Goal: Task Accomplishment & Management: Use online tool/utility

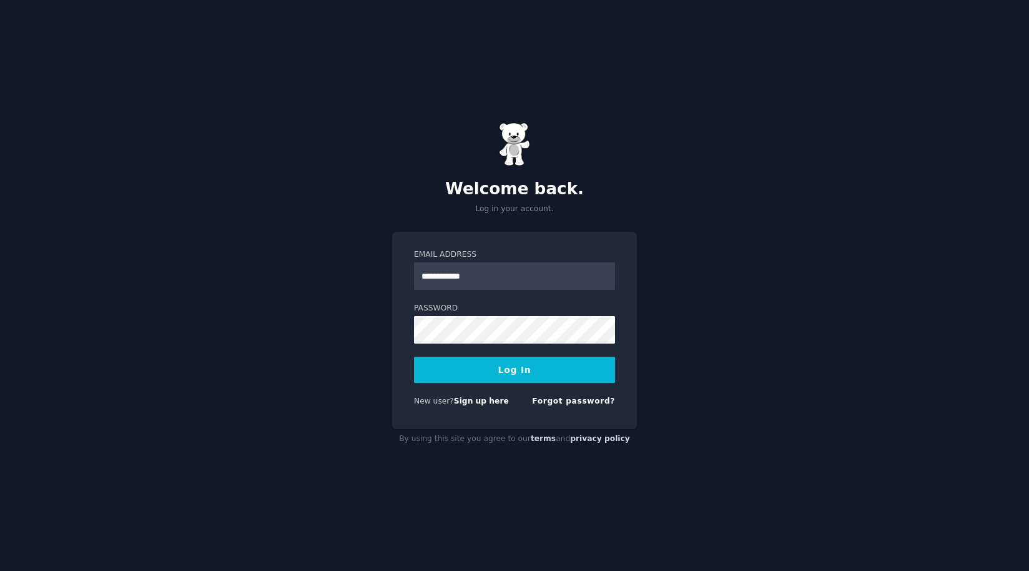
type input "**********"
click at [529, 367] on button "Log In" at bounding box center [514, 369] width 201 height 26
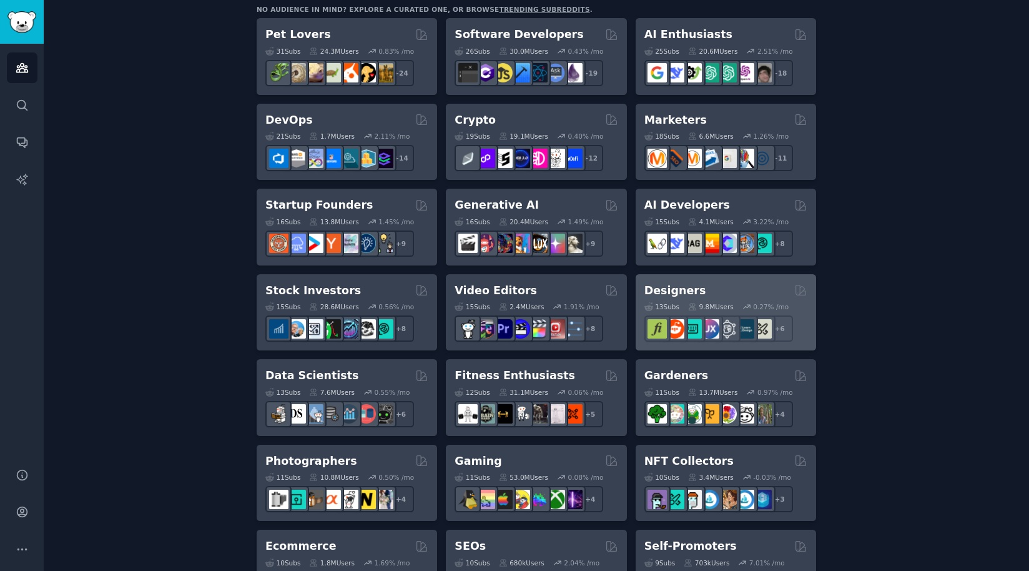
scroll to position [219, 0]
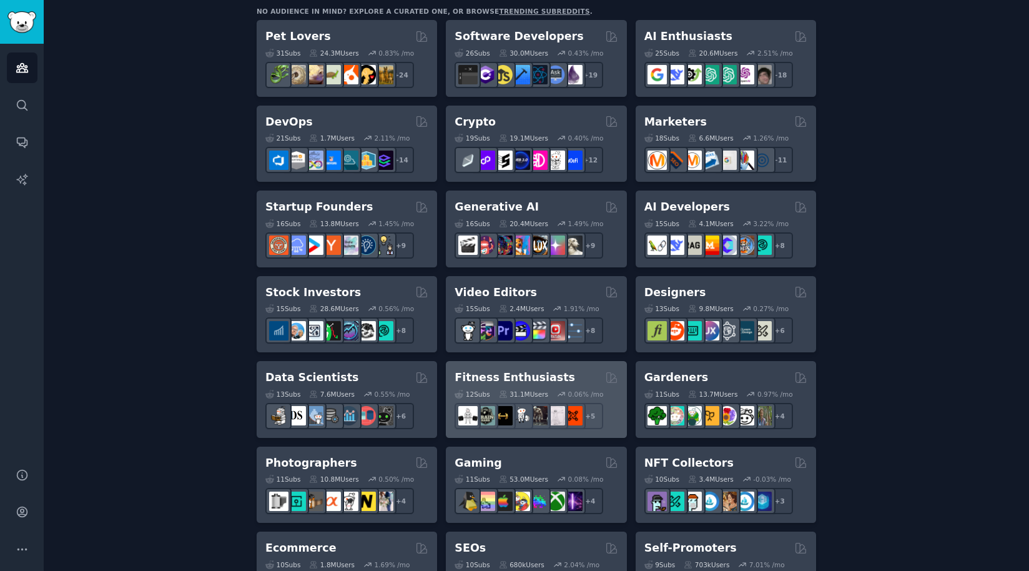
click at [566, 376] on div "Fitness Enthusiasts" at bounding box center [535, 378] width 163 height 16
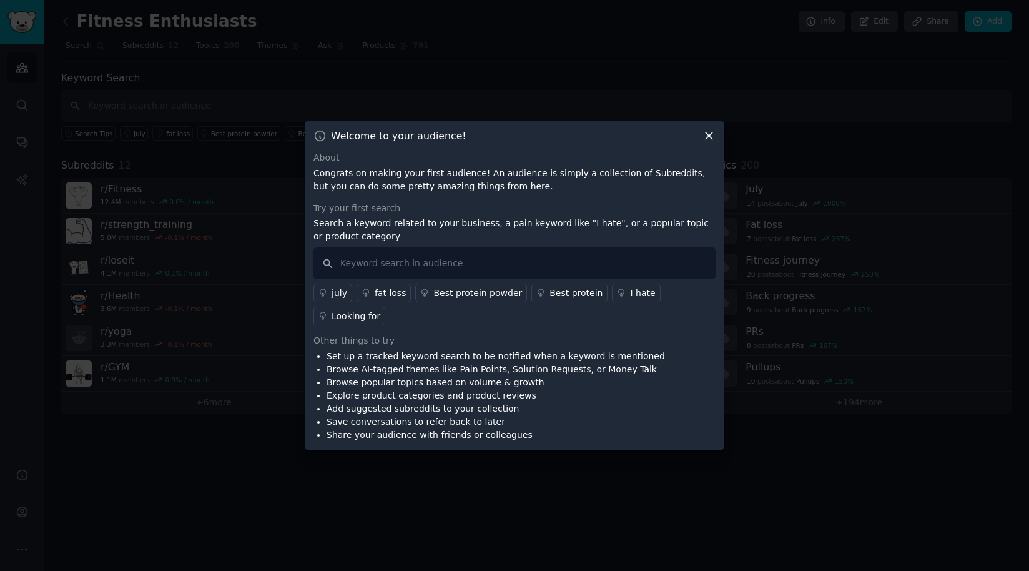
click at [708, 137] on icon at bounding box center [708, 135] width 13 height 13
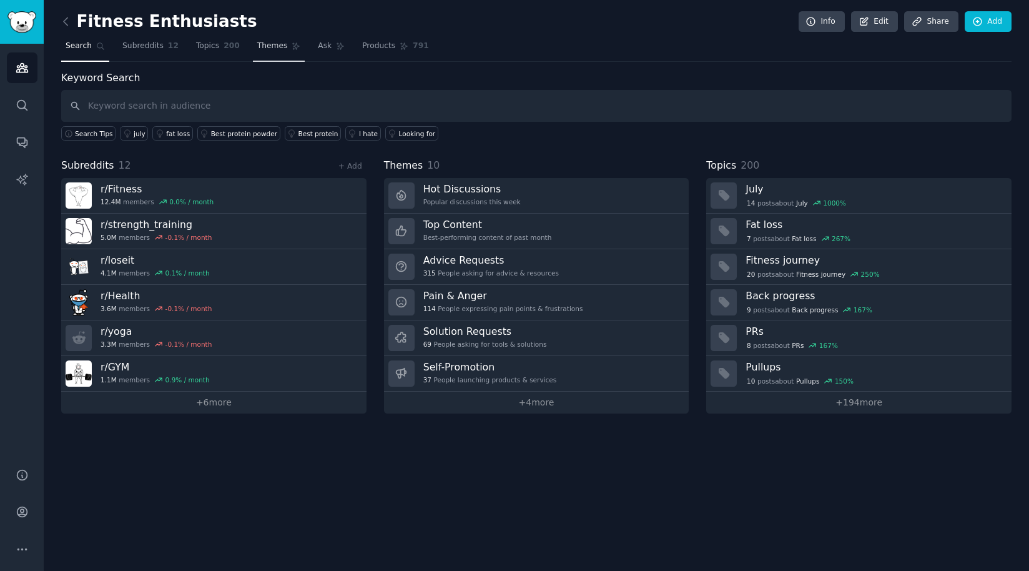
click at [268, 46] on span "Themes" at bounding box center [272, 46] width 31 height 11
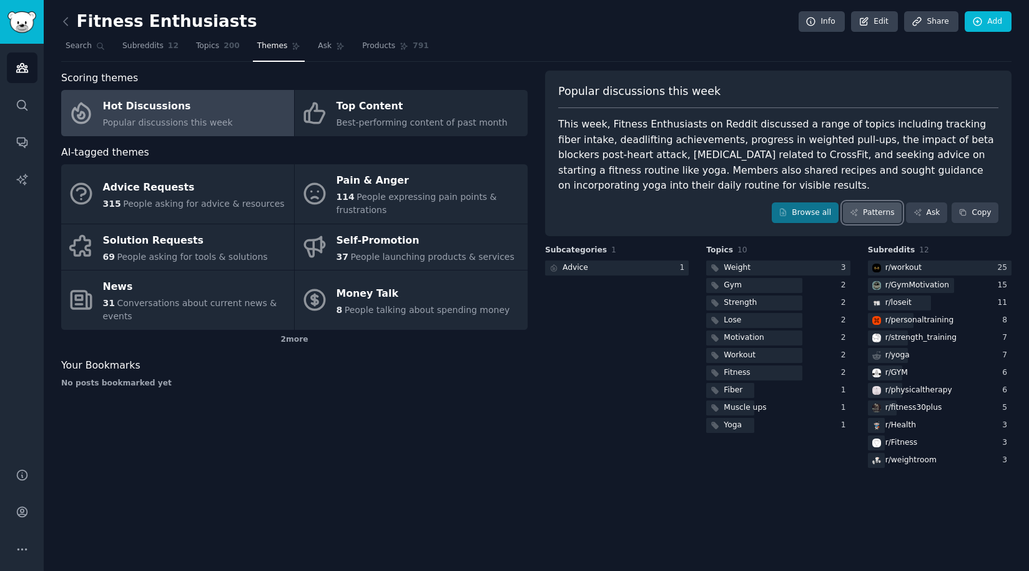
click at [862, 214] on link "Patterns" at bounding box center [872, 212] width 59 height 21
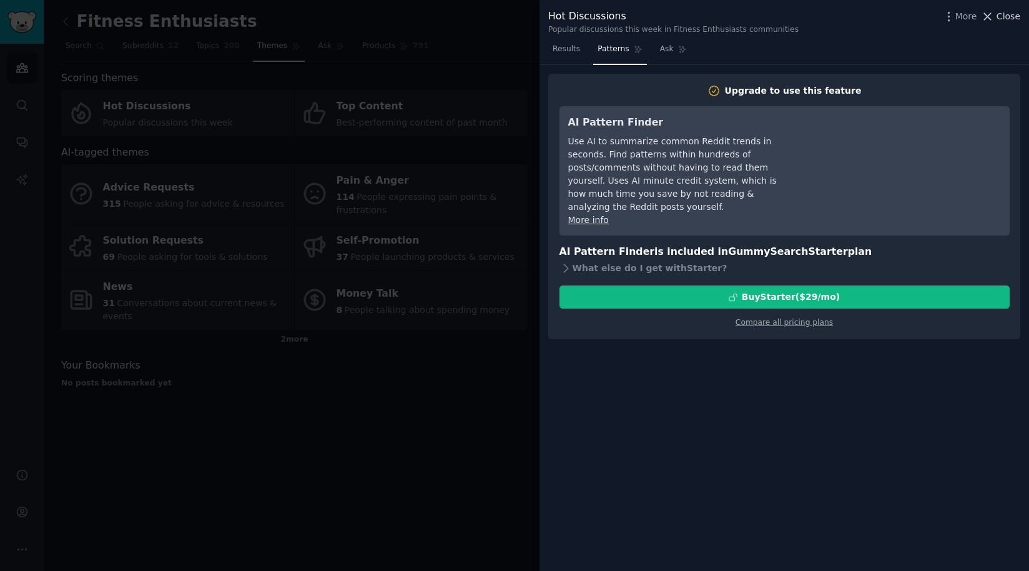
click at [994, 19] on icon at bounding box center [987, 16] width 13 height 13
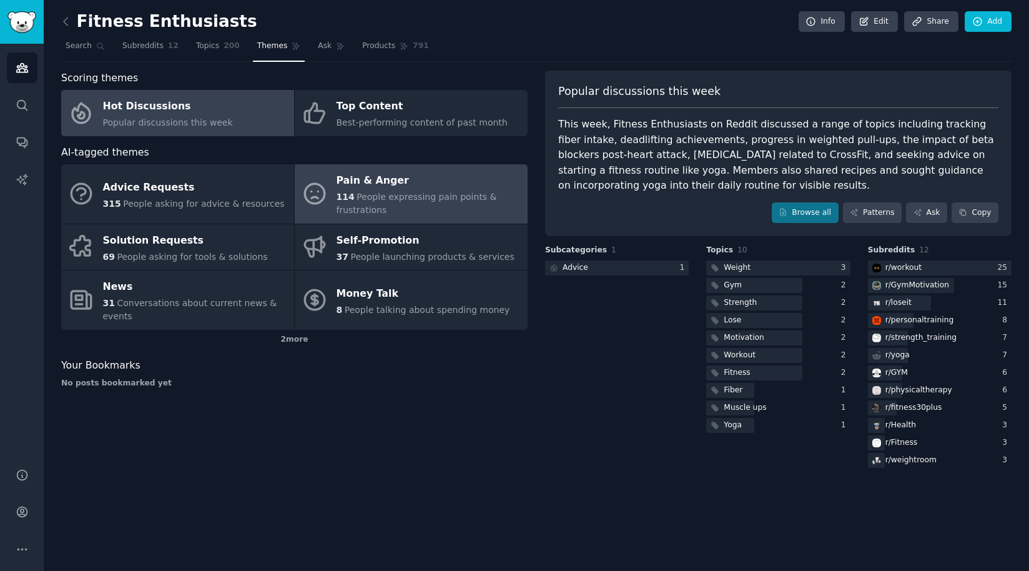
click at [422, 183] on div "Pain & Anger" at bounding box center [429, 181] width 185 height 20
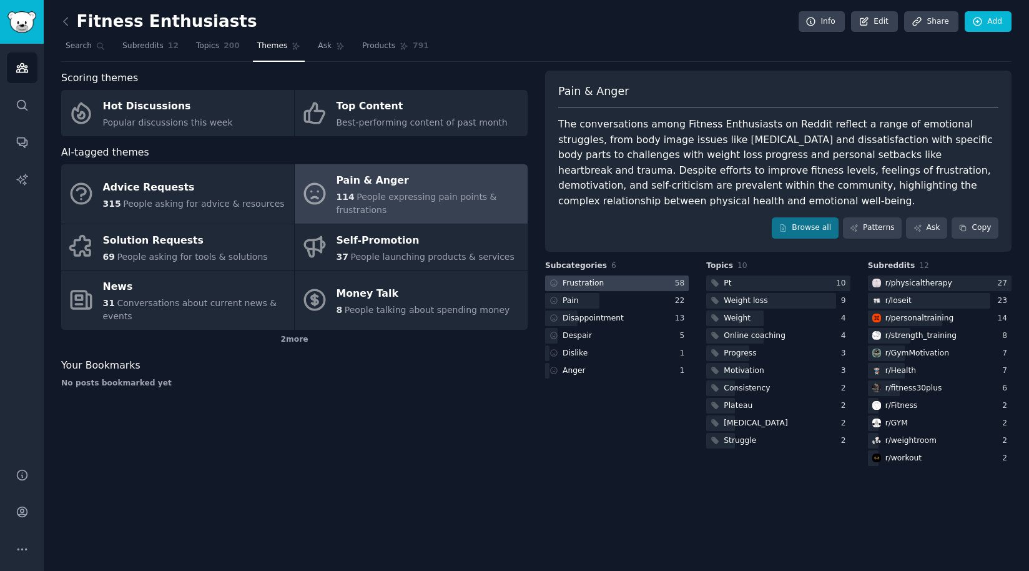
click at [605, 284] on div at bounding box center [617, 283] width 144 height 16
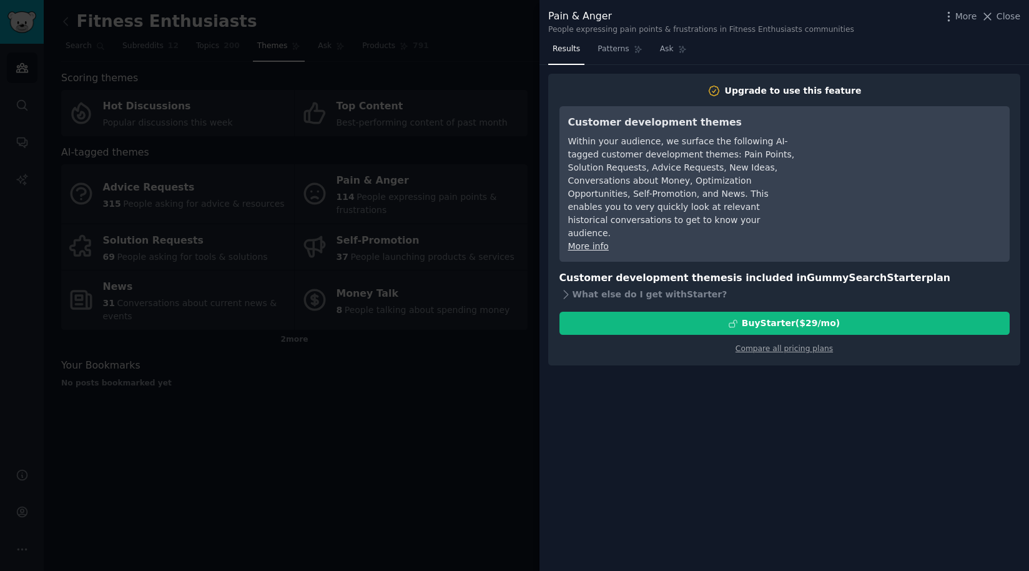
click at [480, 393] on div at bounding box center [514, 285] width 1029 height 571
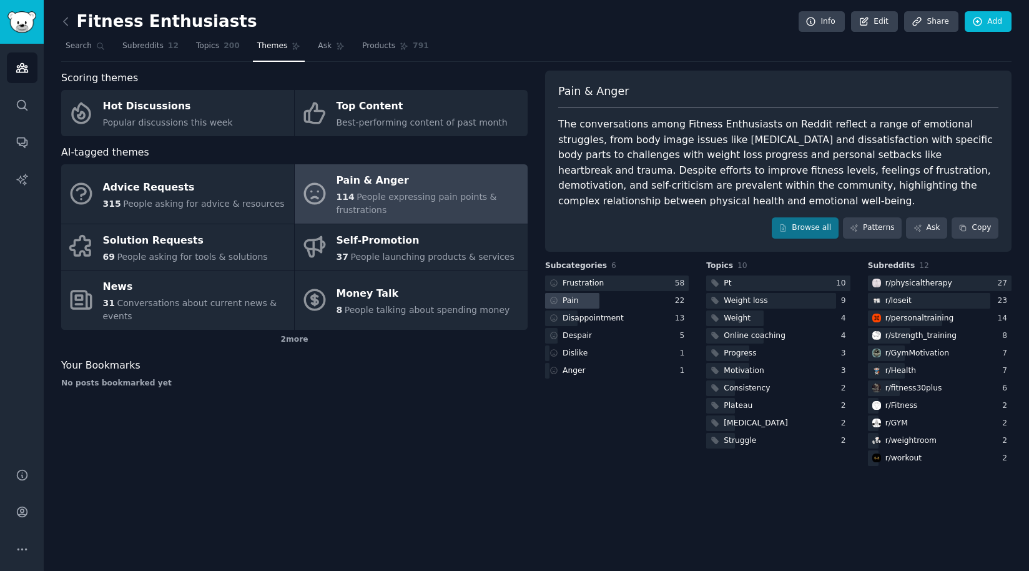
click at [579, 301] on div "Pain" at bounding box center [563, 301] width 36 height 16
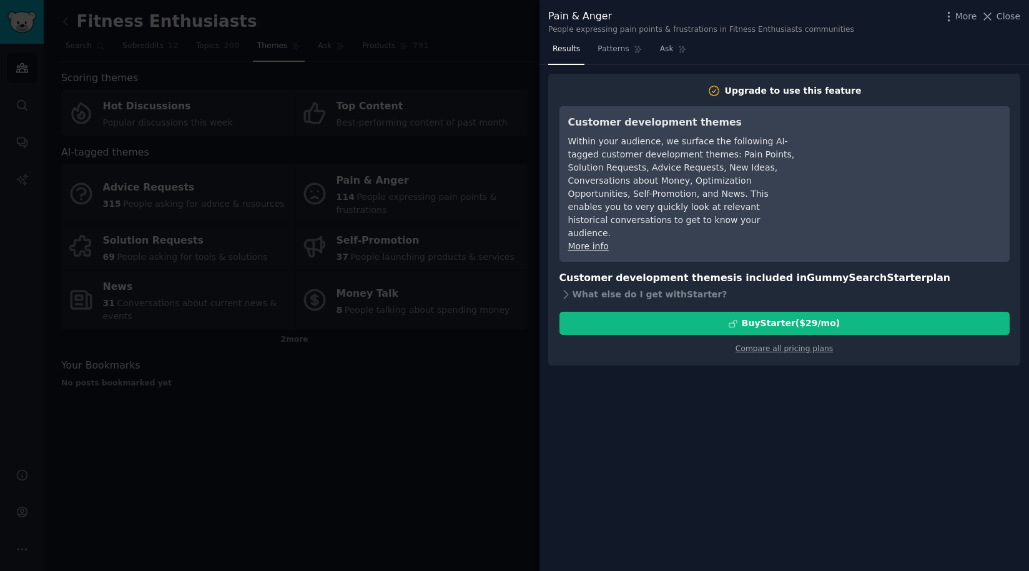
click at [517, 375] on div at bounding box center [514, 285] width 1029 height 571
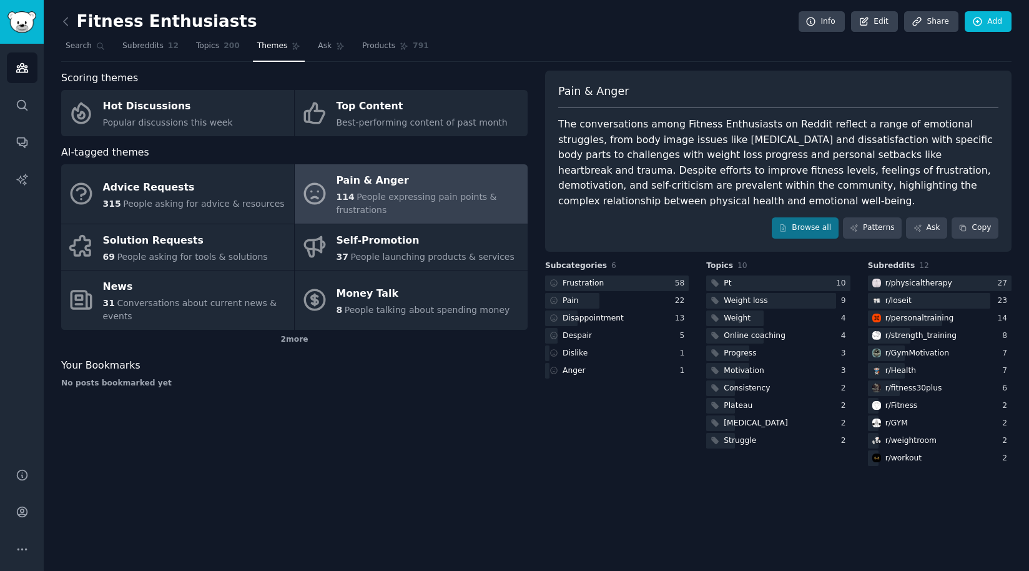
click at [501, 383] on div "No posts bookmarked yet" at bounding box center [294, 383] width 466 height 11
click at [69, 19] on icon at bounding box center [65, 21] width 13 height 13
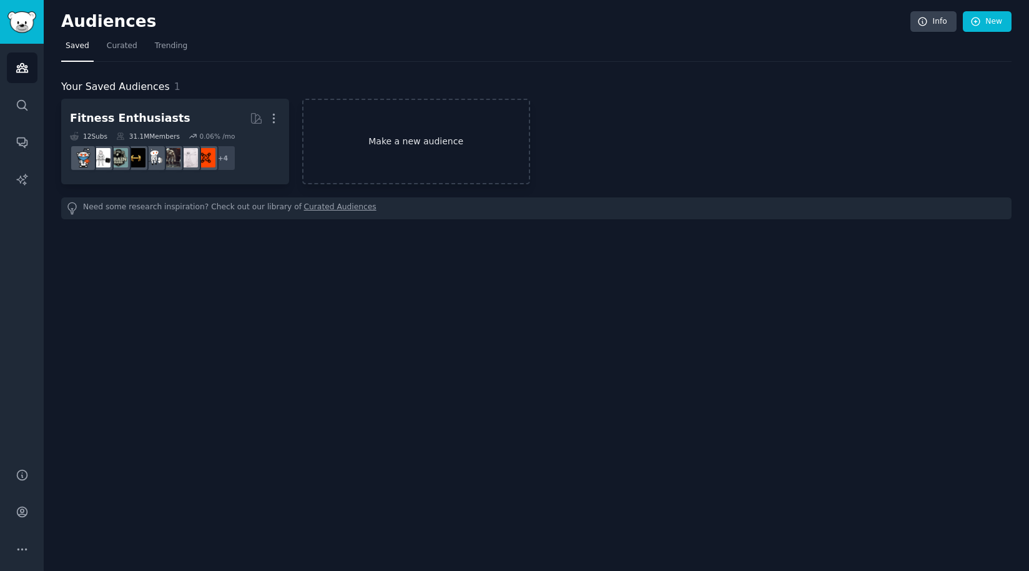
click at [395, 149] on link "Make a new audience" at bounding box center [416, 142] width 228 height 86
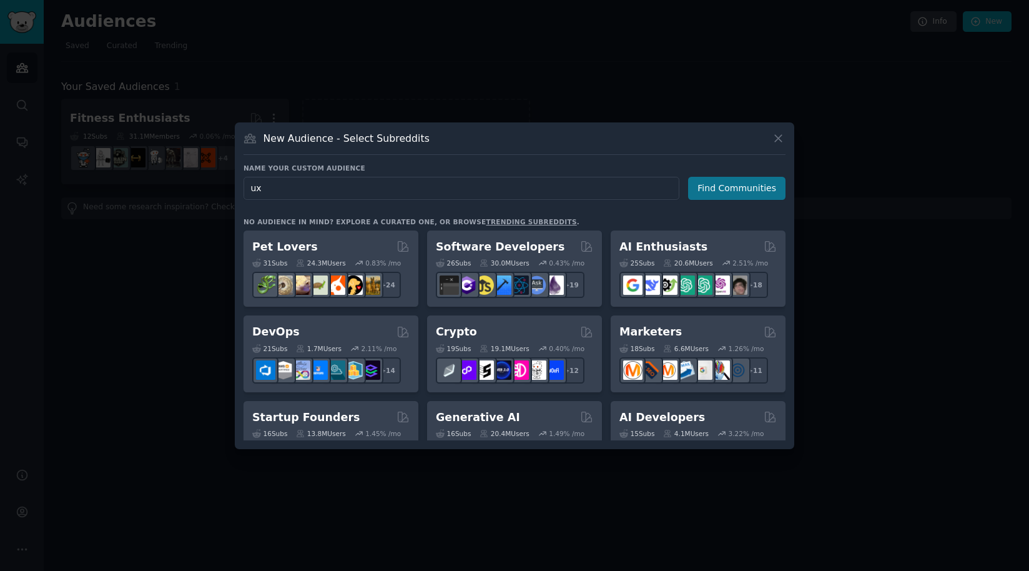
type input "ux"
click at [754, 191] on button "Find Communities" at bounding box center [736, 188] width 97 height 23
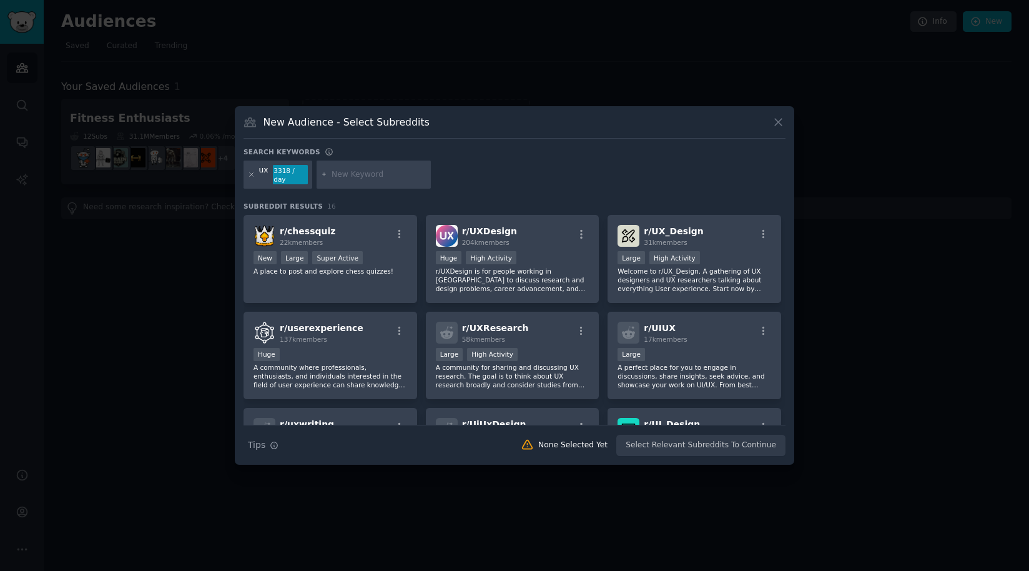
click at [253, 175] on icon at bounding box center [251, 174] width 7 height 7
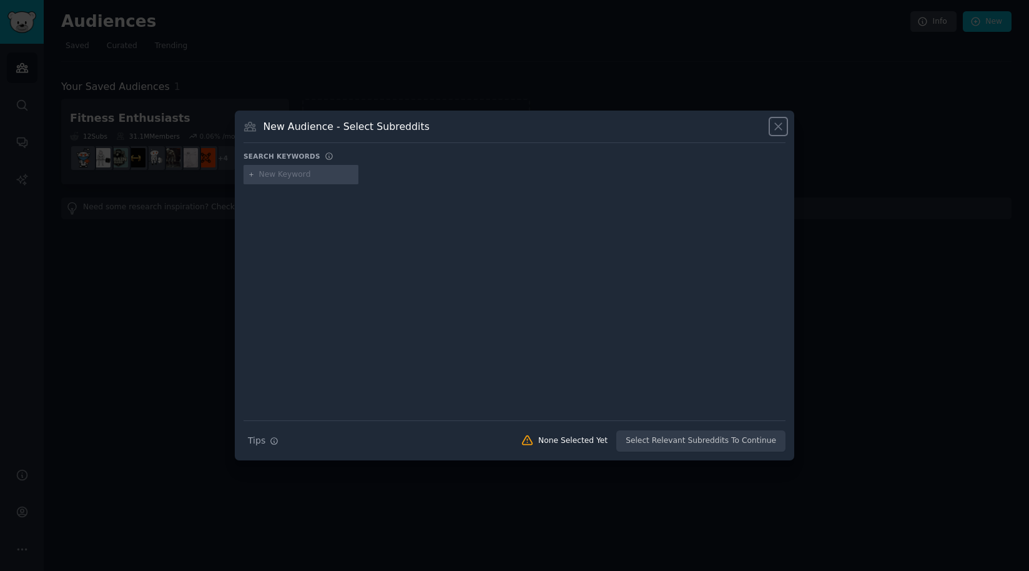
click at [779, 121] on icon at bounding box center [778, 126] width 13 height 13
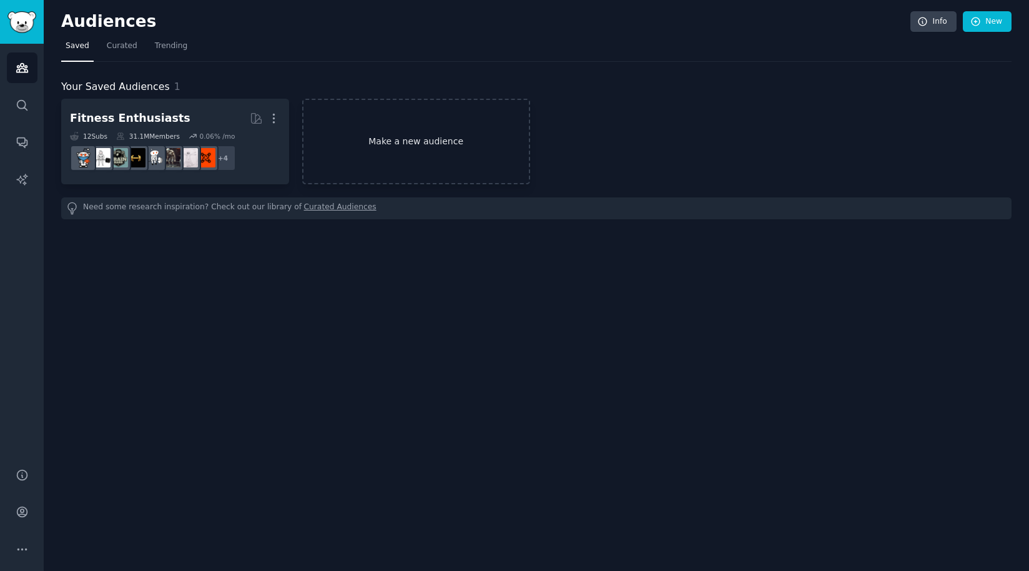
click at [437, 138] on link "Make a new audience" at bounding box center [416, 142] width 228 height 86
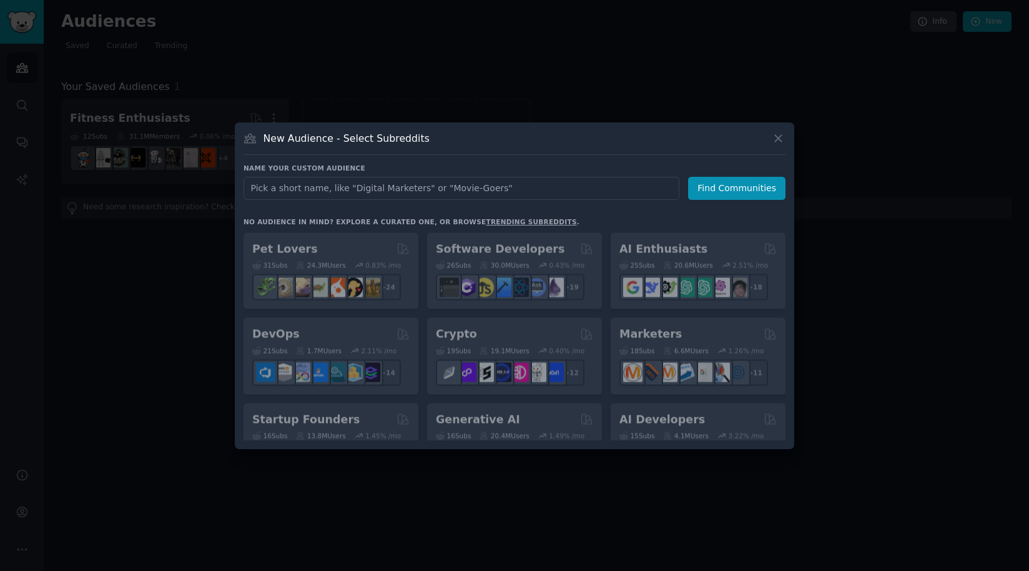
click at [430, 182] on input "text" at bounding box center [461, 188] width 436 height 23
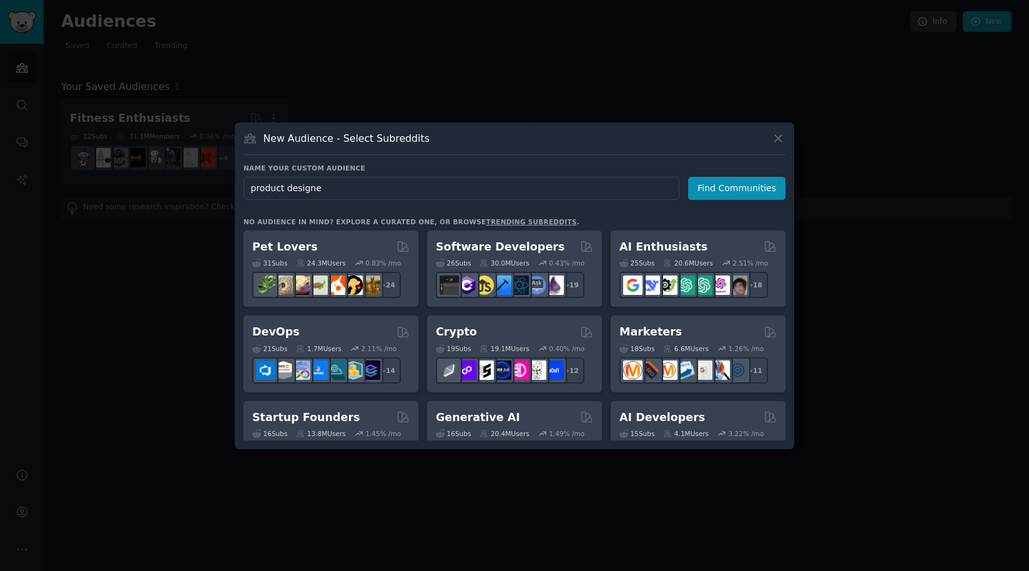
type input "product designer"
click button "Find Communities" at bounding box center [736, 188] width 97 height 23
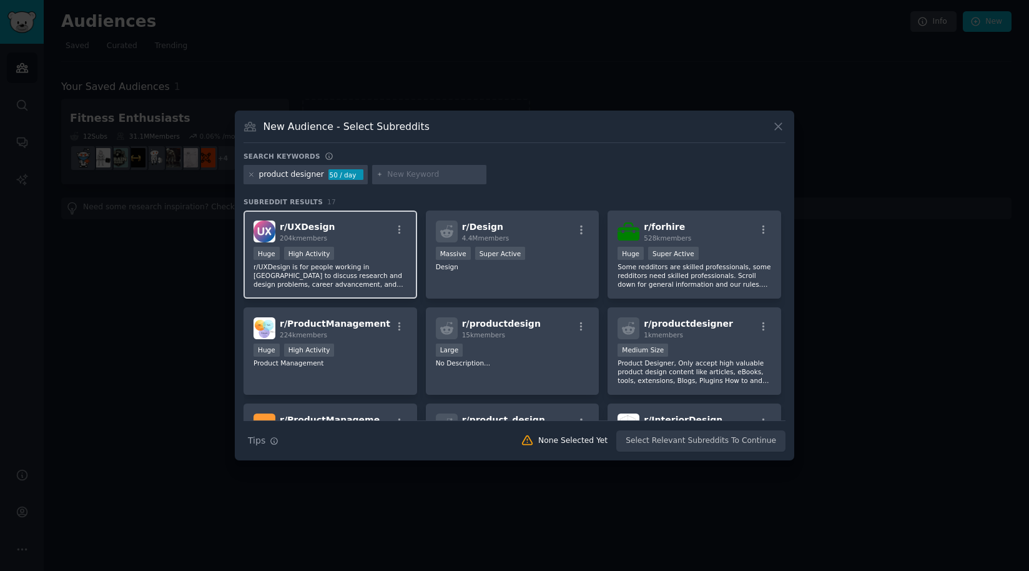
click at [343, 225] on div "r/ UXDesign 204k members" at bounding box center [330, 231] width 154 height 22
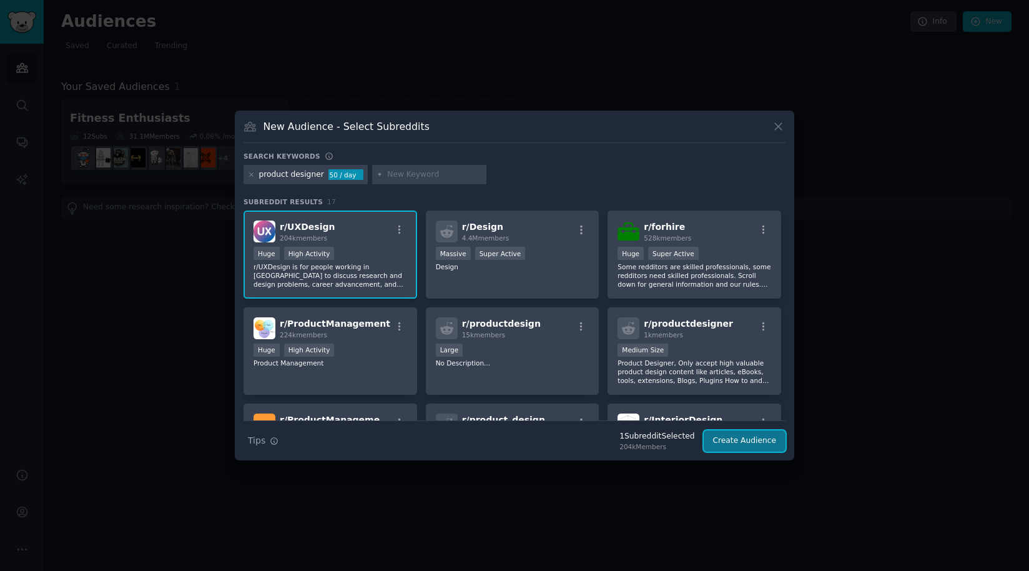
click at [732, 443] on button "Create Audience" at bounding box center [745, 440] width 82 height 21
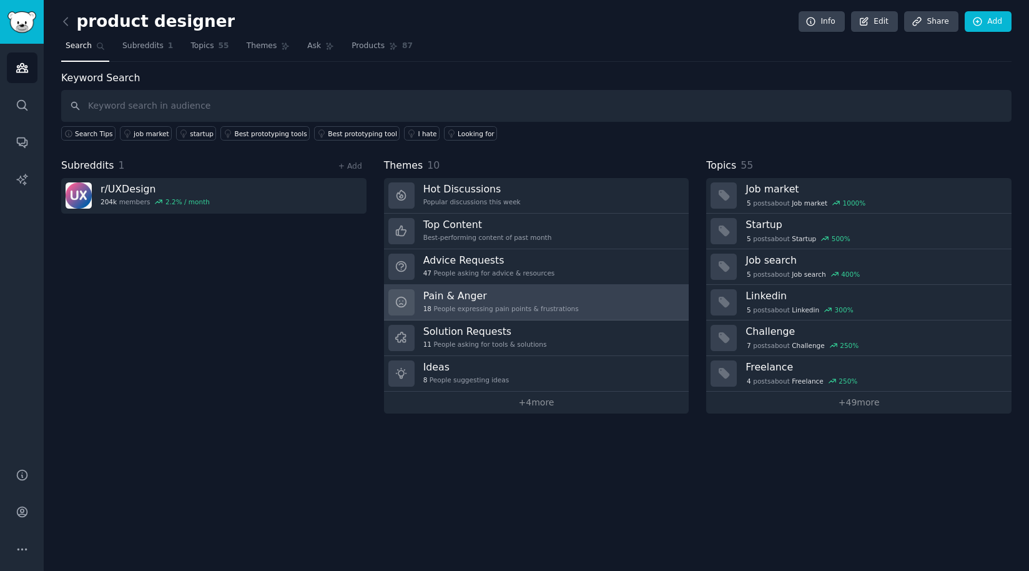
click at [526, 295] on h3 "Pain & Anger" at bounding box center [500, 295] width 155 height 13
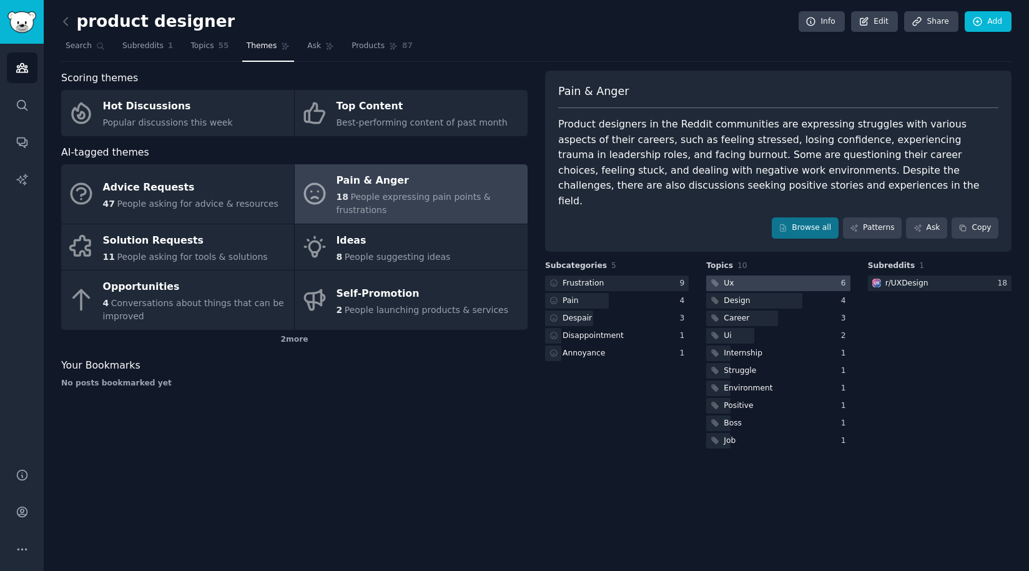
click at [767, 275] on div at bounding box center [778, 283] width 144 height 16
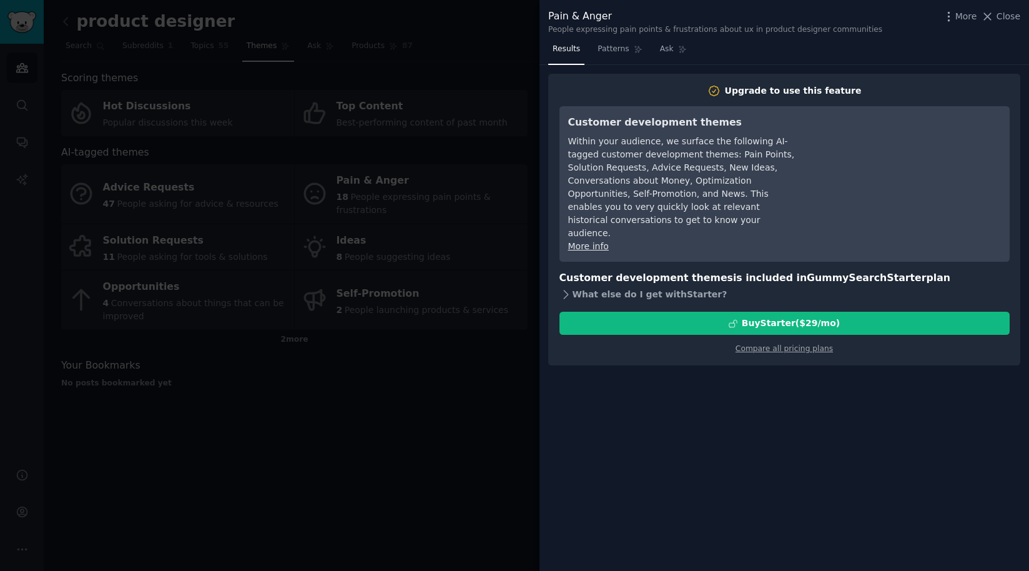
click at [566, 290] on icon at bounding box center [566, 294] width 4 height 8
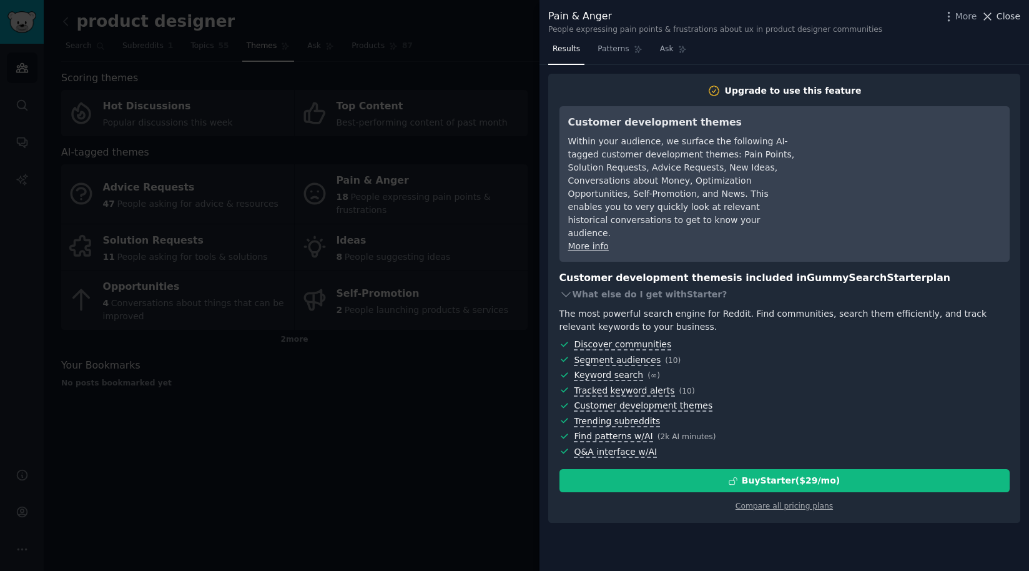
click at [996, 21] on span "Close" at bounding box center [1008, 16] width 24 height 13
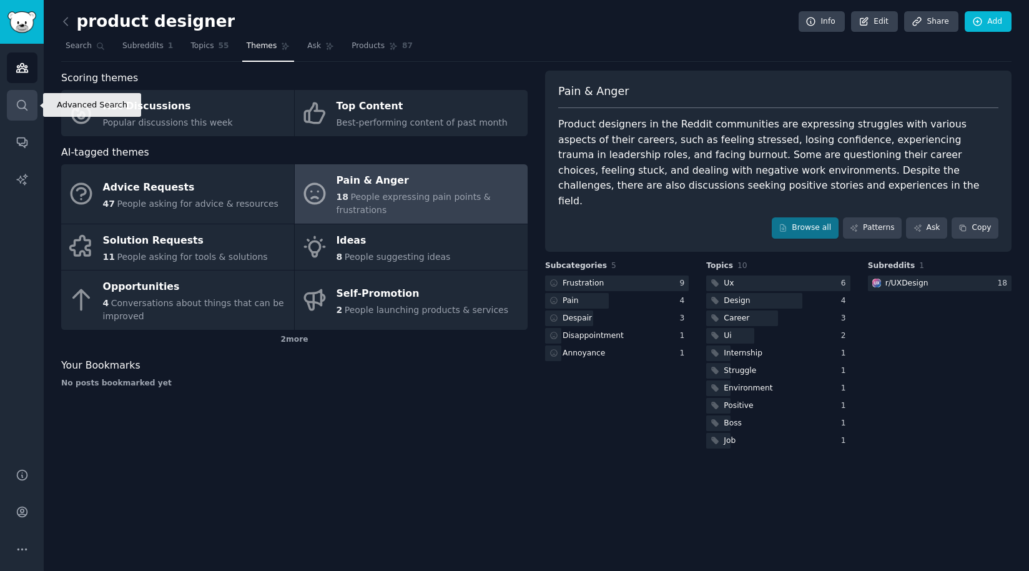
click at [27, 97] on link "Search" at bounding box center [22, 105] width 31 height 31
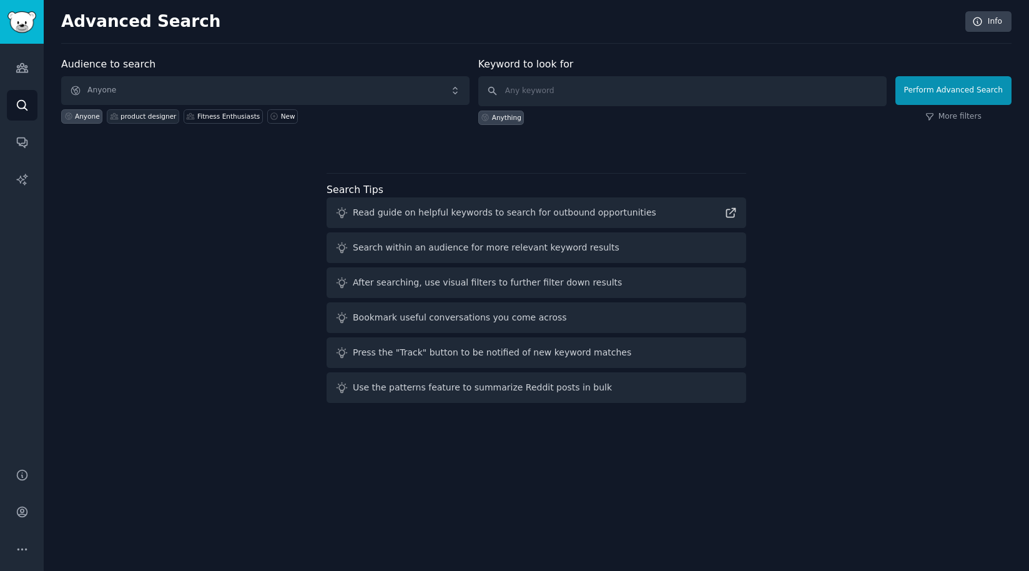
click at [155, 117] on div "product designer" at bounding box center [148, 116] width 56 height 9
click at [558, 96] on input "text" at bounding box center [682, 91] width 408 height 30
type input "o"
type input "i"
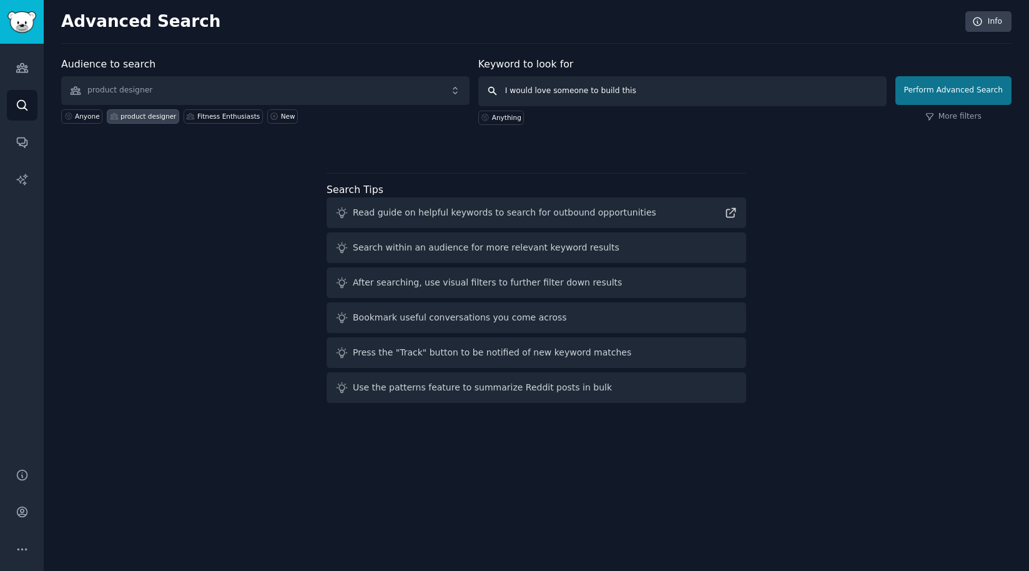
type input "I would love someone to build this"
click at [941, 92] on button "Perform Advanced Search" at bounding box center [953, 90] width 116 height 29
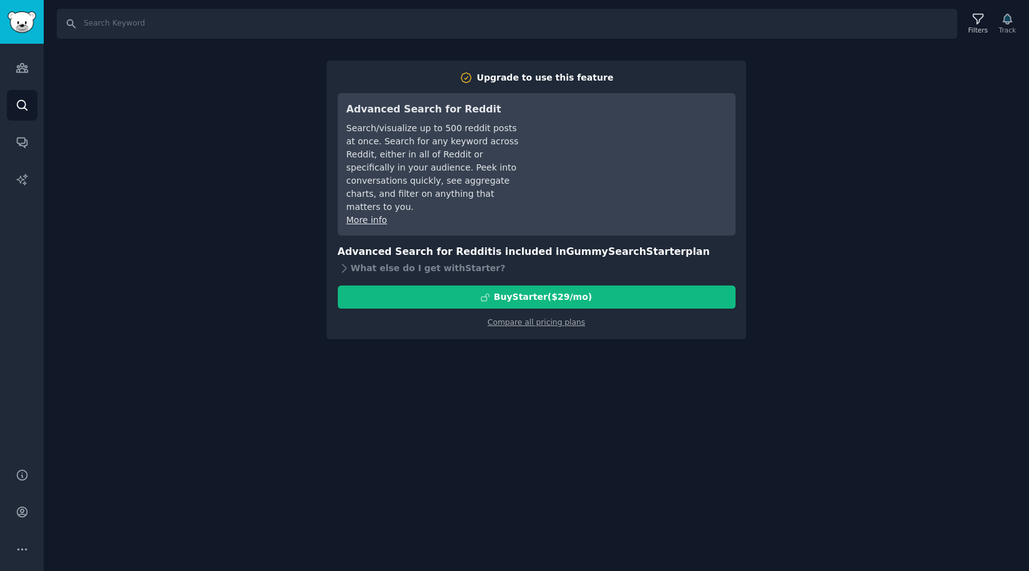
click at [598, 350] on div "Search Filters Track Upgrade to use this feature Advanced Search for Reddit Sea…" at bounding box center [536, 285] width 985 height 571
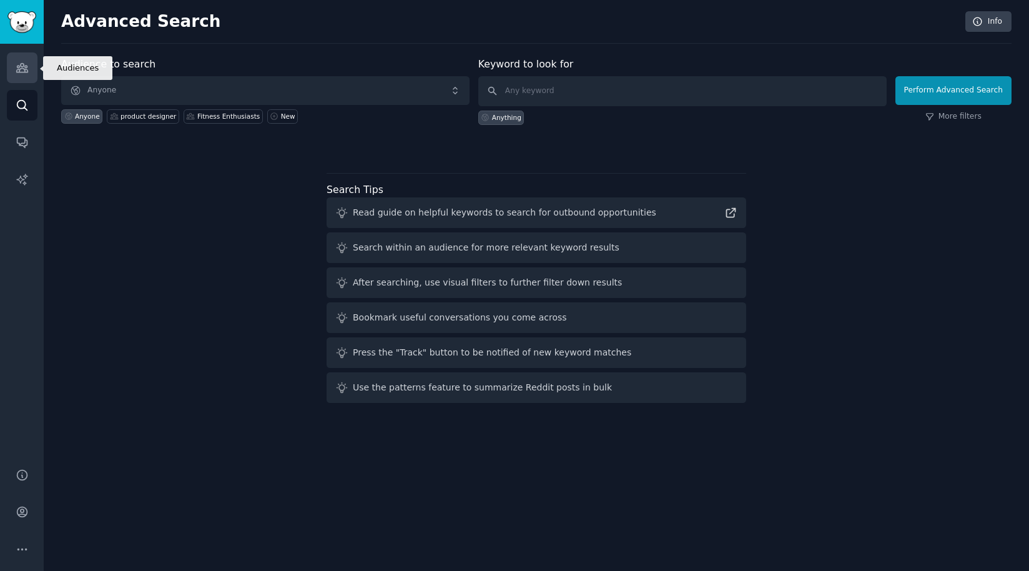
click at [23, 74] on link "Audiences" at bounding box center [22, 67] width 31 height 31
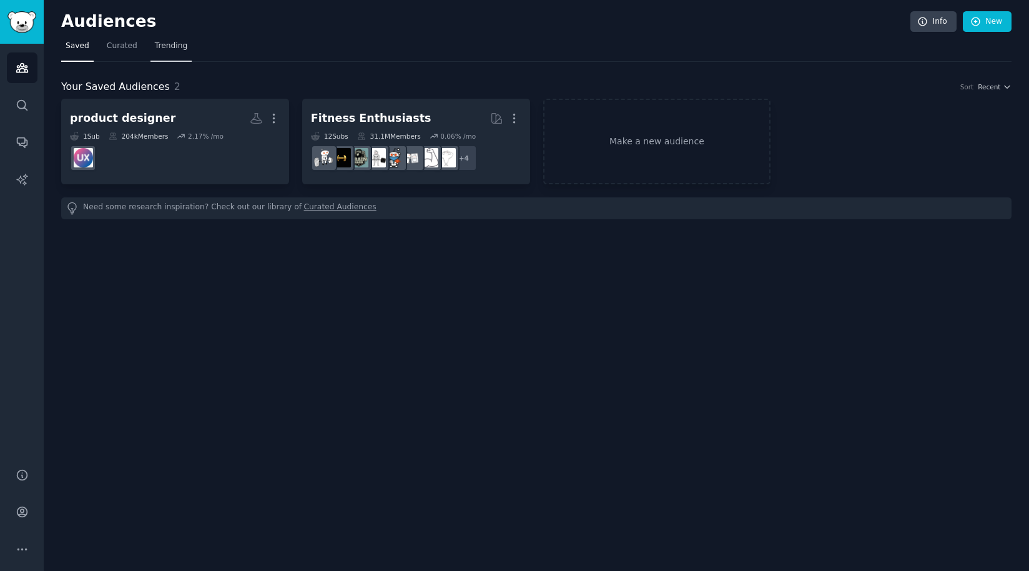
click at [167, 42] on span "Trending" at bounding box center [171, 46] width 32 height 11
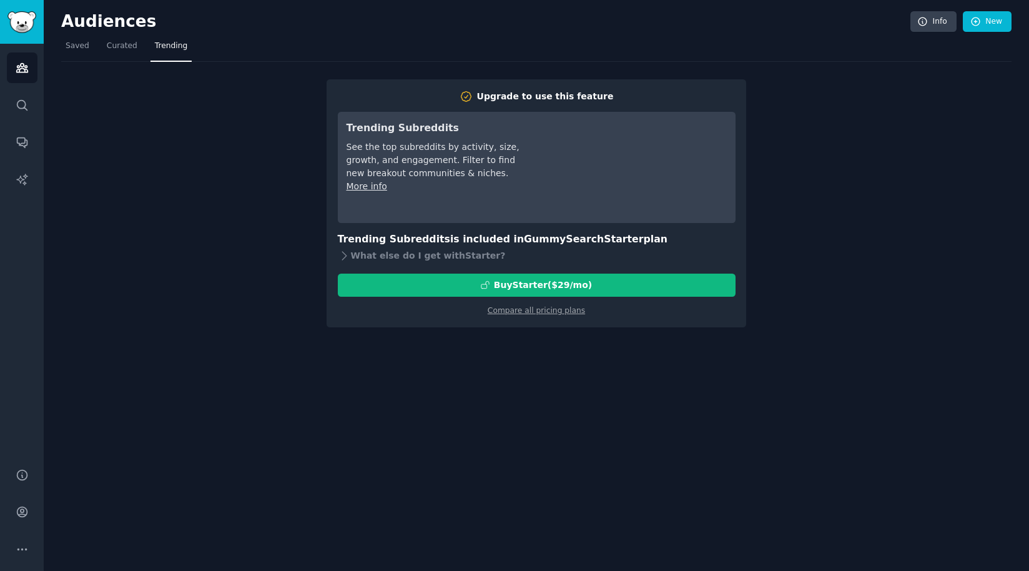
click at [215, 105] on div "Upgrade to use this feature Trending Subreddits See the top subreddits by activ…" at bounding box center [536, 194] width 950 height 265
click at [810, 277] on div "Upgrade to use this feature Trending Subreddits See the top subreddits by activ…" at bounding box center [536, 194] width 950 height 265
click at [225, 129] on div "Upgrade to use this feature Trending Subreddits See the top subreddits by activ…" at bounding box center [536, 194] width 950 height 265
click at [106, 14] on h2 "Audiences" at bounding box center [485, 22] width 849 height 20
click at [81, 44] on span "Saved" at bounding box center [78, 46] width 24 height 11
